Goal: Task Accomplishment & Management: Use online tool/utility

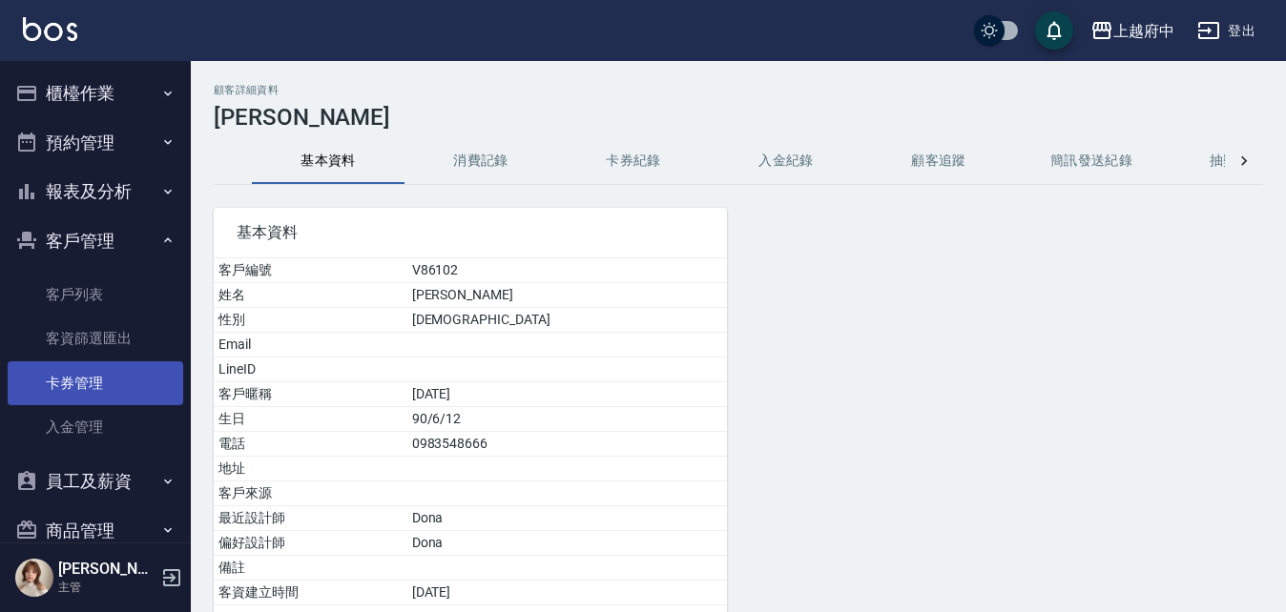
scroll to position [134, 0]
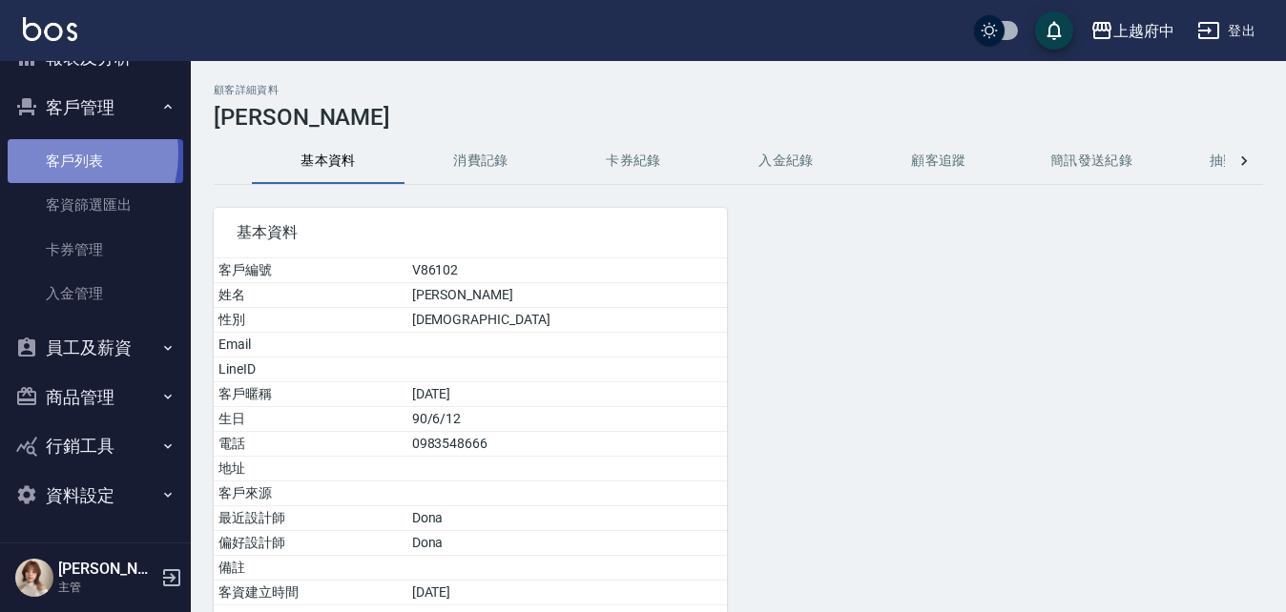
click at [55, 154] on link "客戶列表" at bounding box center [95, 161] width 175 height 44
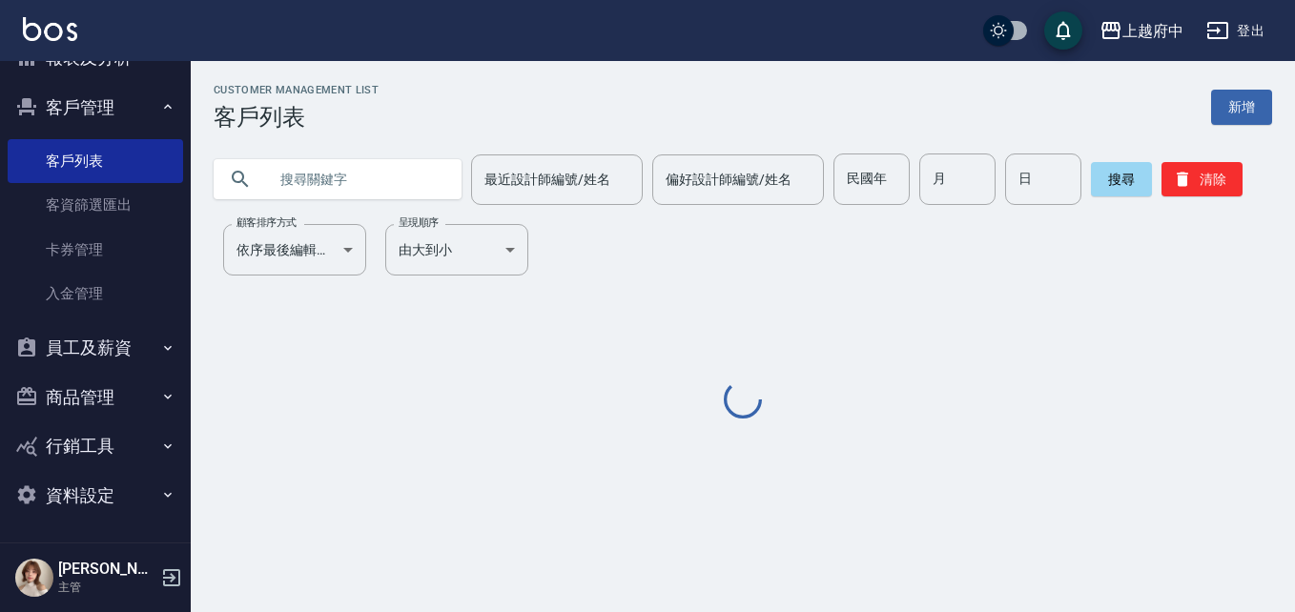
click at [377, 173] on input "text" at bounding box center [356, 179] width 179 height 51
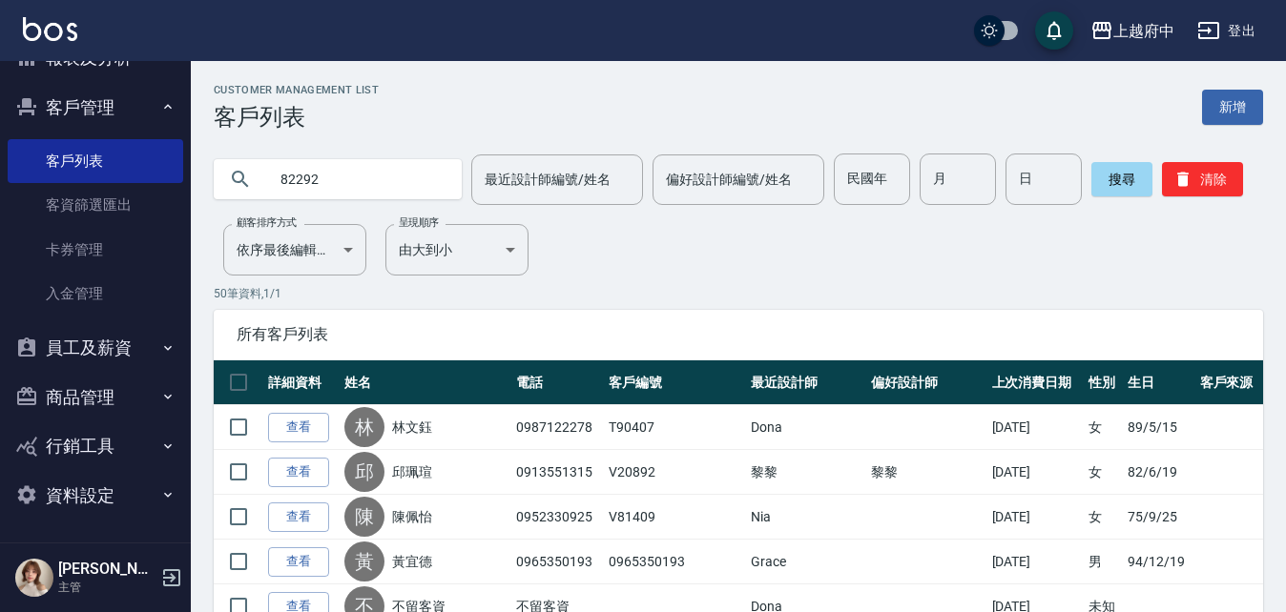
type input "82292"
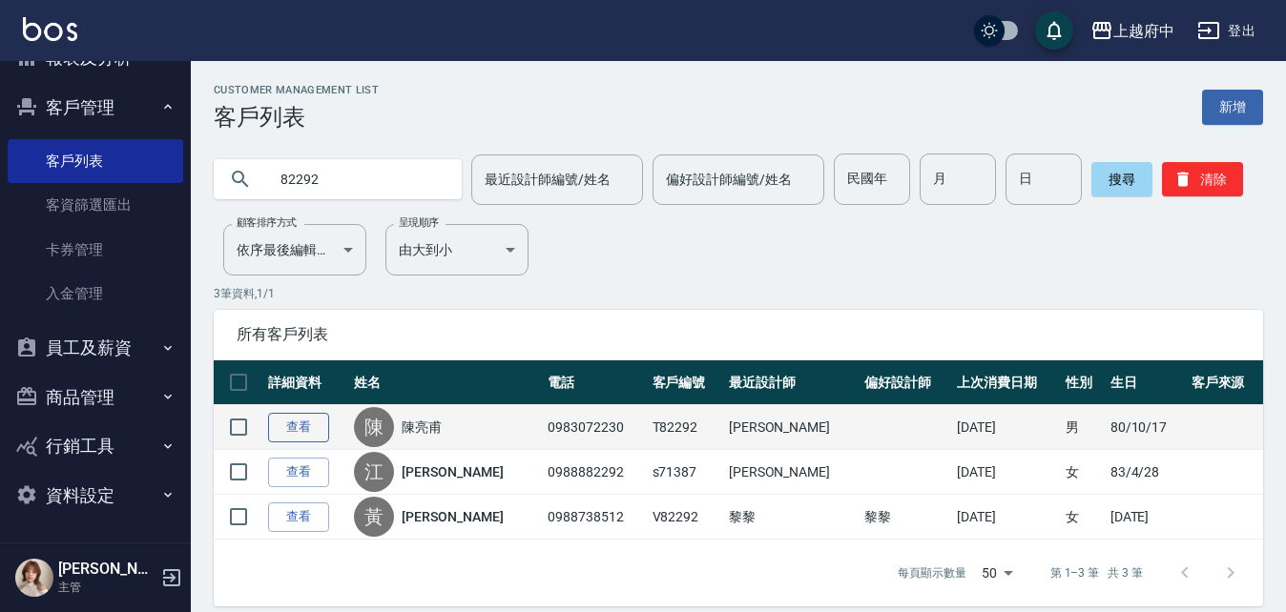
click at [286, 431] on link "查看" at bounding box center [298, 428] width 61 height 30
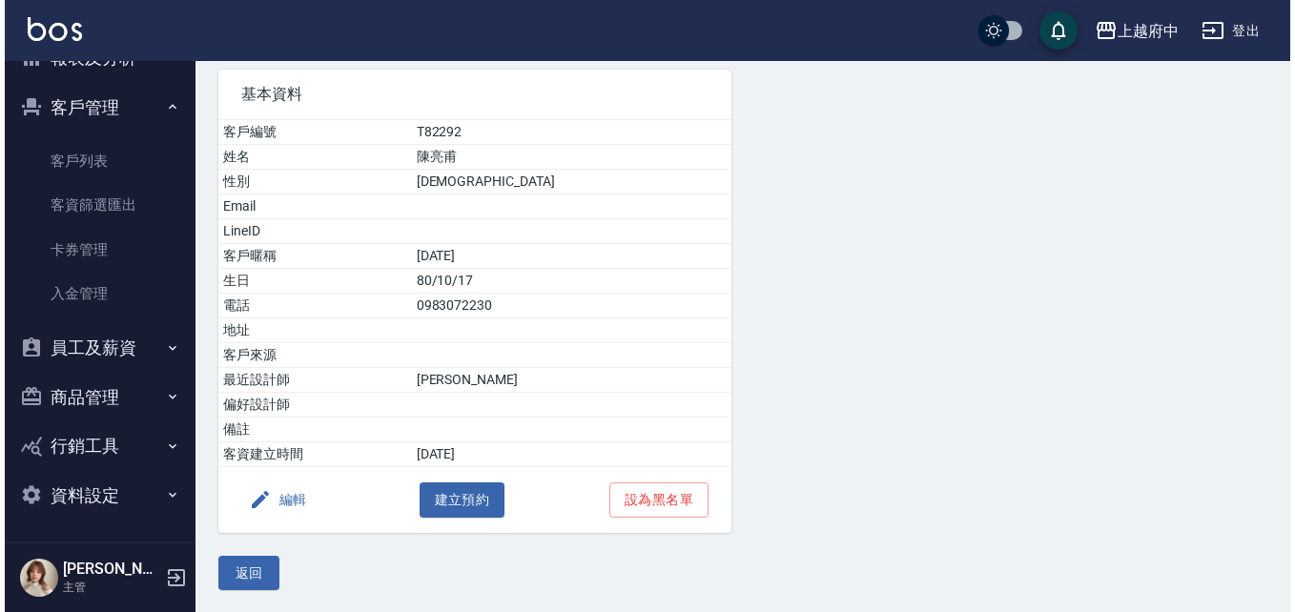
scroll to position [139, 0]
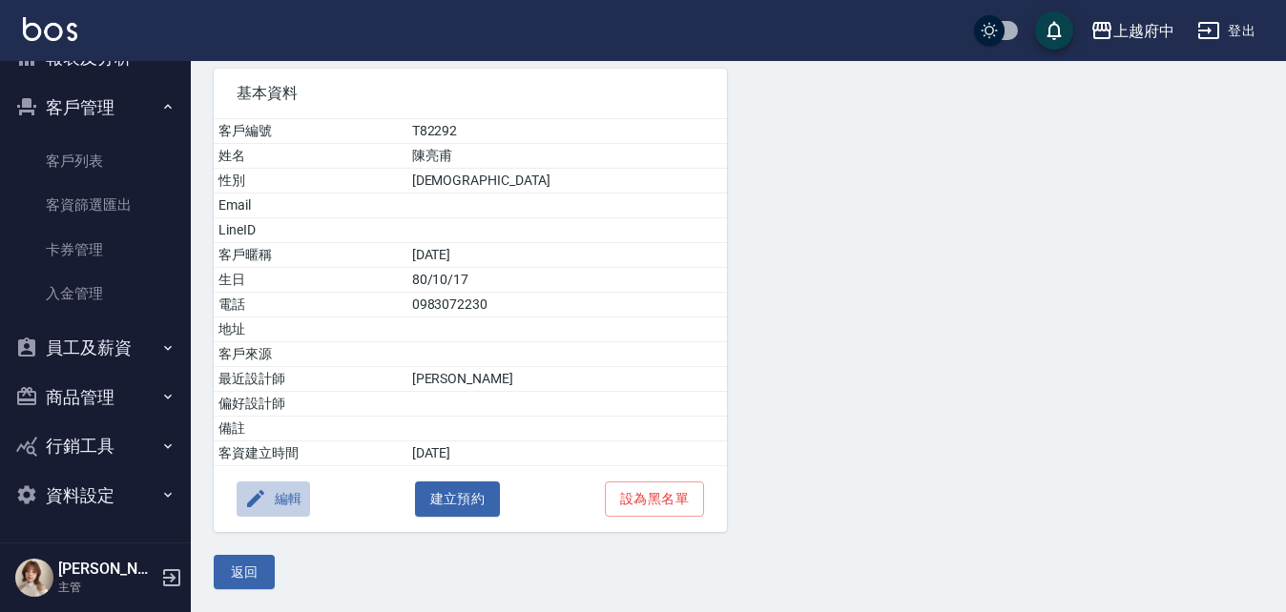
click at [287, 492] on button "編輯" at bounding box center [273, 499] width 73 height 35
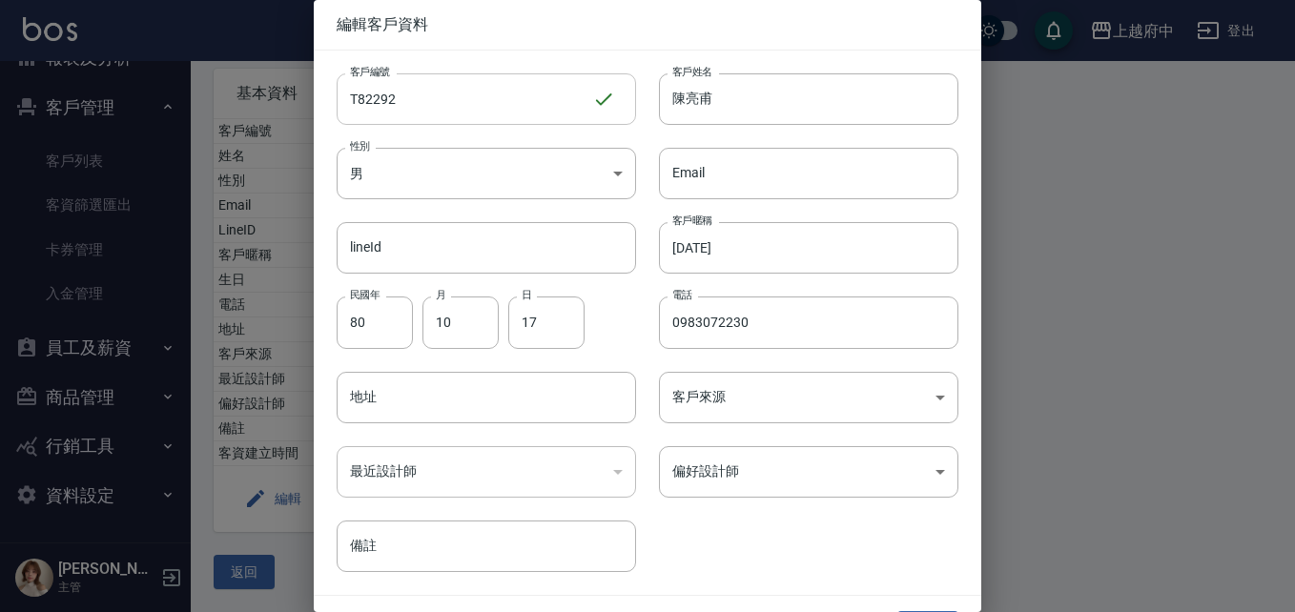
click at [442, 98] on input "T82292" at bounding box center [465, 98] width 256 height 51
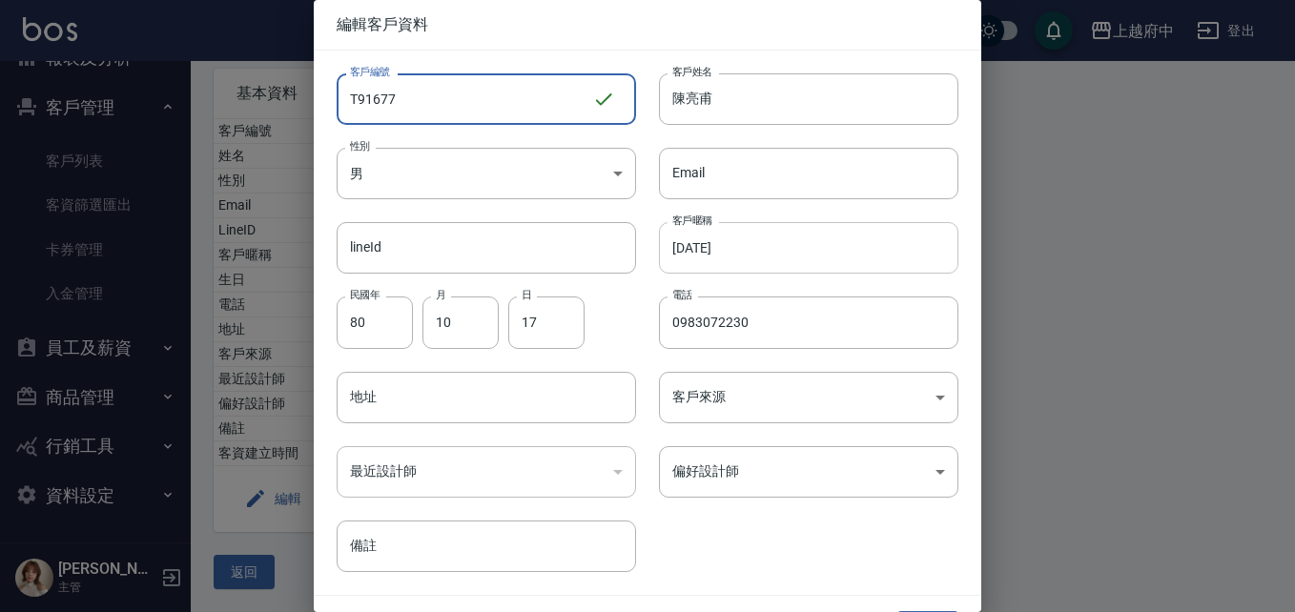
type input "T91677"
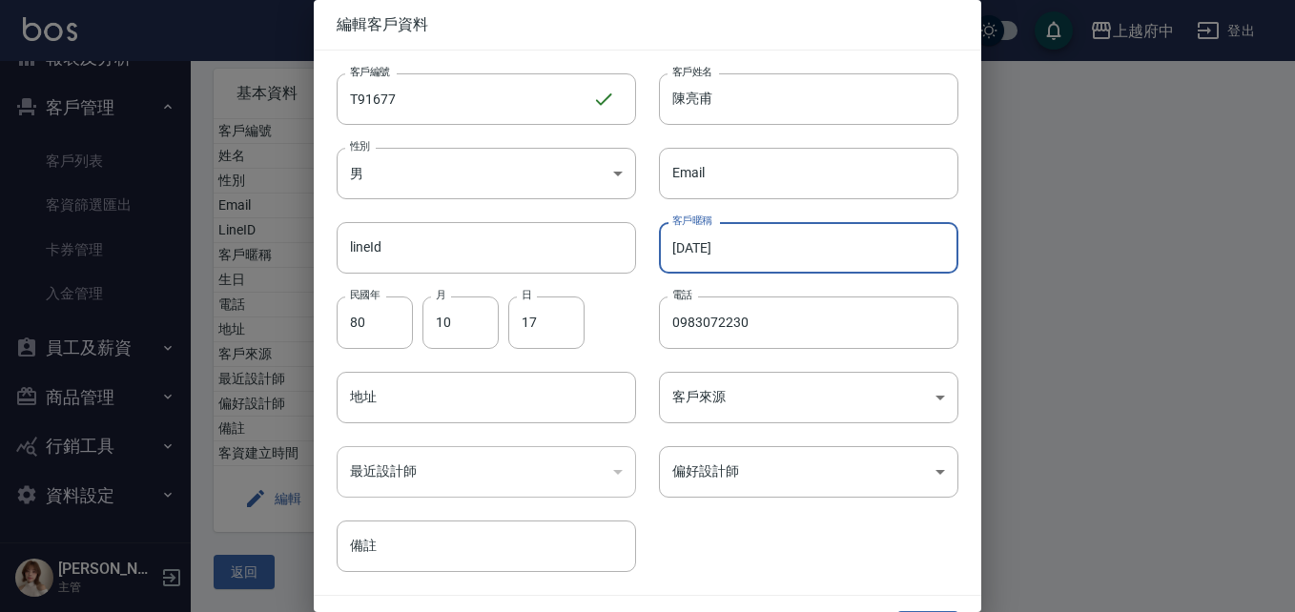
drag, startPoint x: 786, startPoint y: 253, endPoint x: 242, endPoint y: 223, distance: 544.4
click at [242, 225] on div "編輯客戶資料 客戶編號 T91677 ​ 客戶編號 客戶姓名 陳亮甫 客戶姓名 性別 男 MALE 性別 Email Email lineId lineId …" at bounding box center [647, 306] width 1295 height 612
type input "2027/10"
click at [841, 534] on div "客戶編號 T91677 ​ 客戶編號 客戶姓名 陳亮甫 客戶姓名 性別 男 MALE 性別 Email Email lineId lineId 客戶暱稱 20…" at bounding box center [636, 312] width 645 height 522
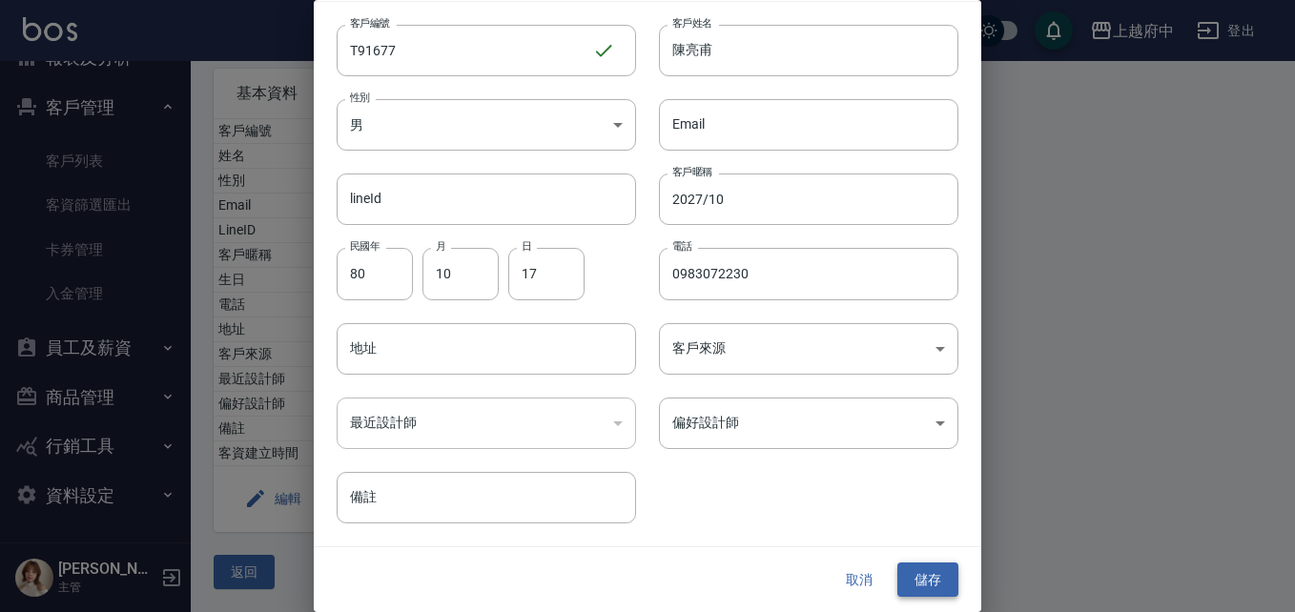
click at [897, 586] on button "儲存" at bounding box center [927, 580] width 61 height 35
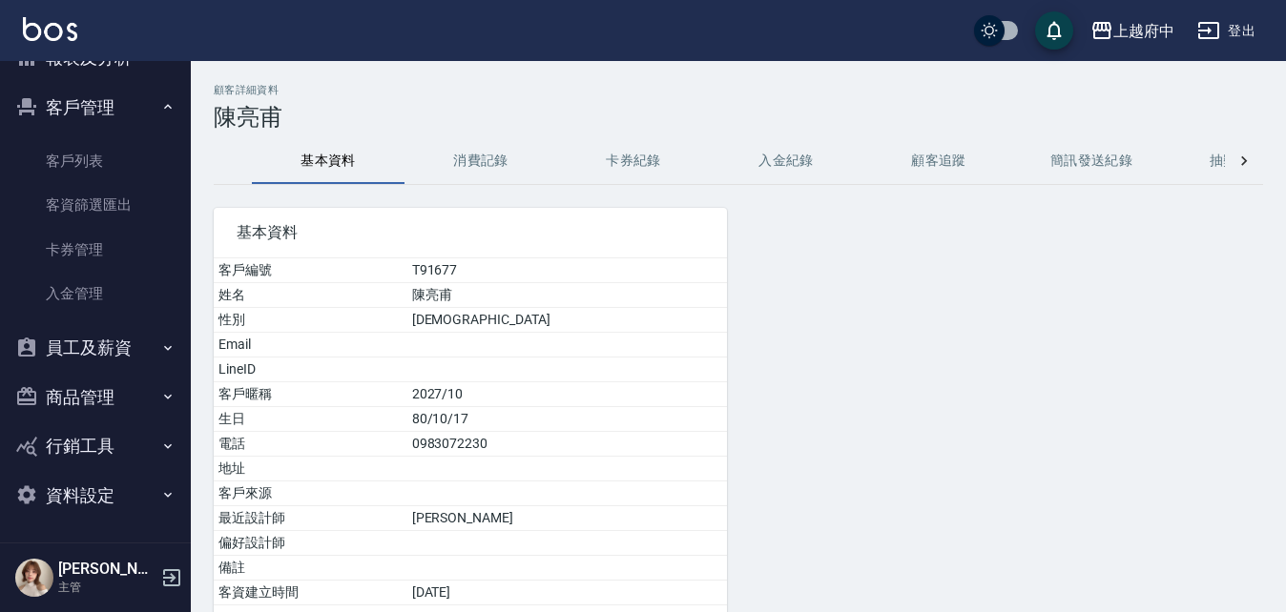
drag, startPoint x: 72, startPoint y: 167, endPoint x: 95, endPoint y: 112, distance: 59.9
click at [72, 166] on link "客戶列表" at bounding box center [95, 161] width 175 height 44
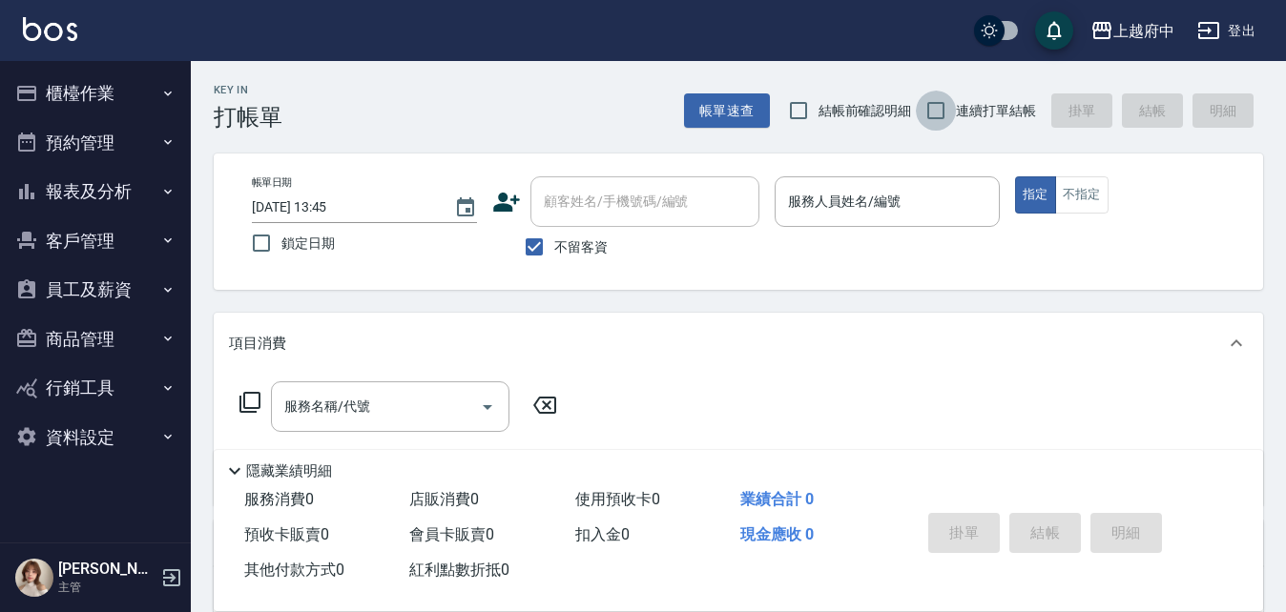
click at [938, 112] on input "連續打單結帳" at bounding box center [936, 111] width 40 height 40
checkbox input "true"
click at [532, 252] on input "不留客資" at bounding box center [534, 247] width 40 height 40
checkbox input "false"
